Goal: Task Accomplishment & Management: Complete application form

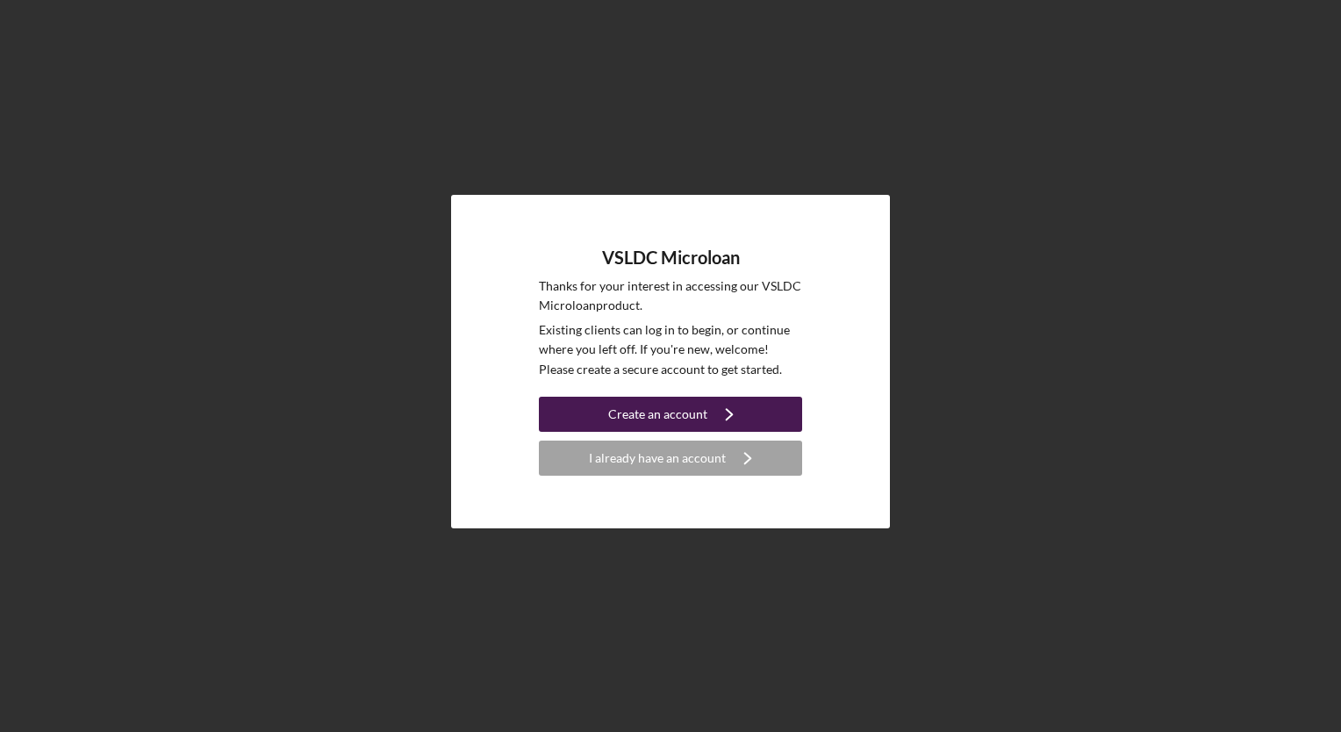
click at [704, 416] on button "Create an account Icon/Navigate" at bounding box center [670, 414] width 263 height 35
